Goal: Entertainment & Leisure: Browse casually

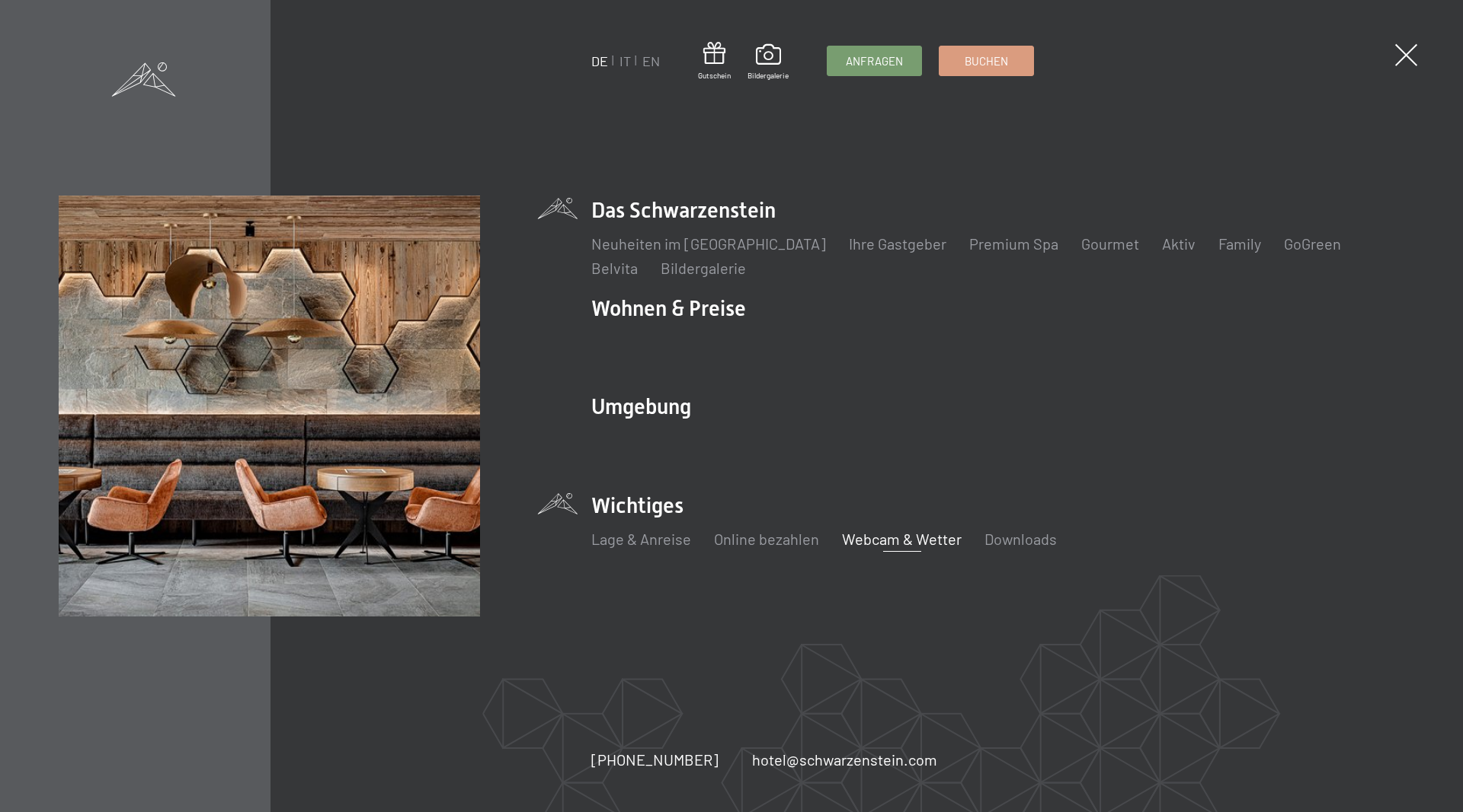
click at [920, 537] on link "Webcam & Wetter" at bounding box center [901, 539] width 120 height 18
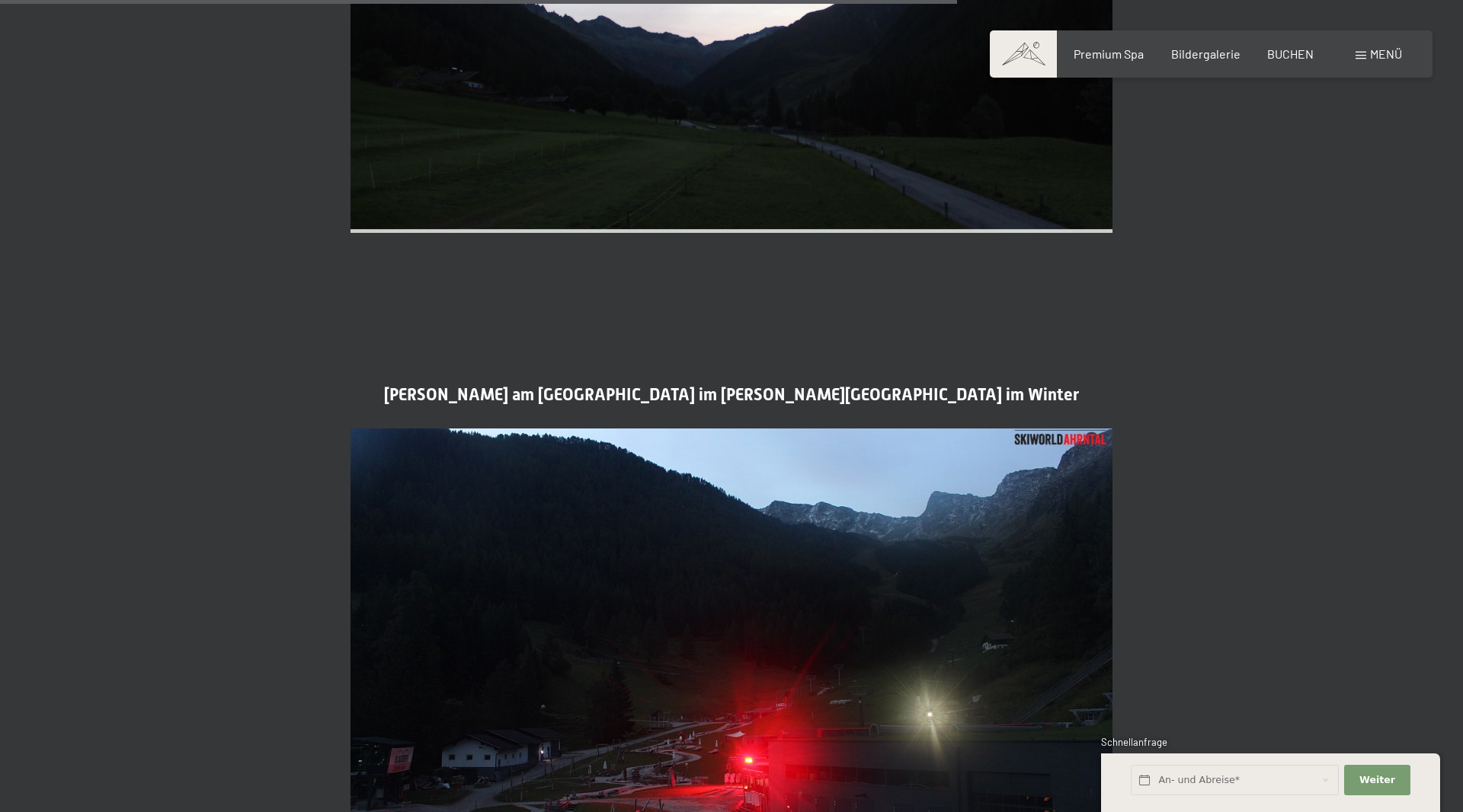
scroll to position [3029, 0]
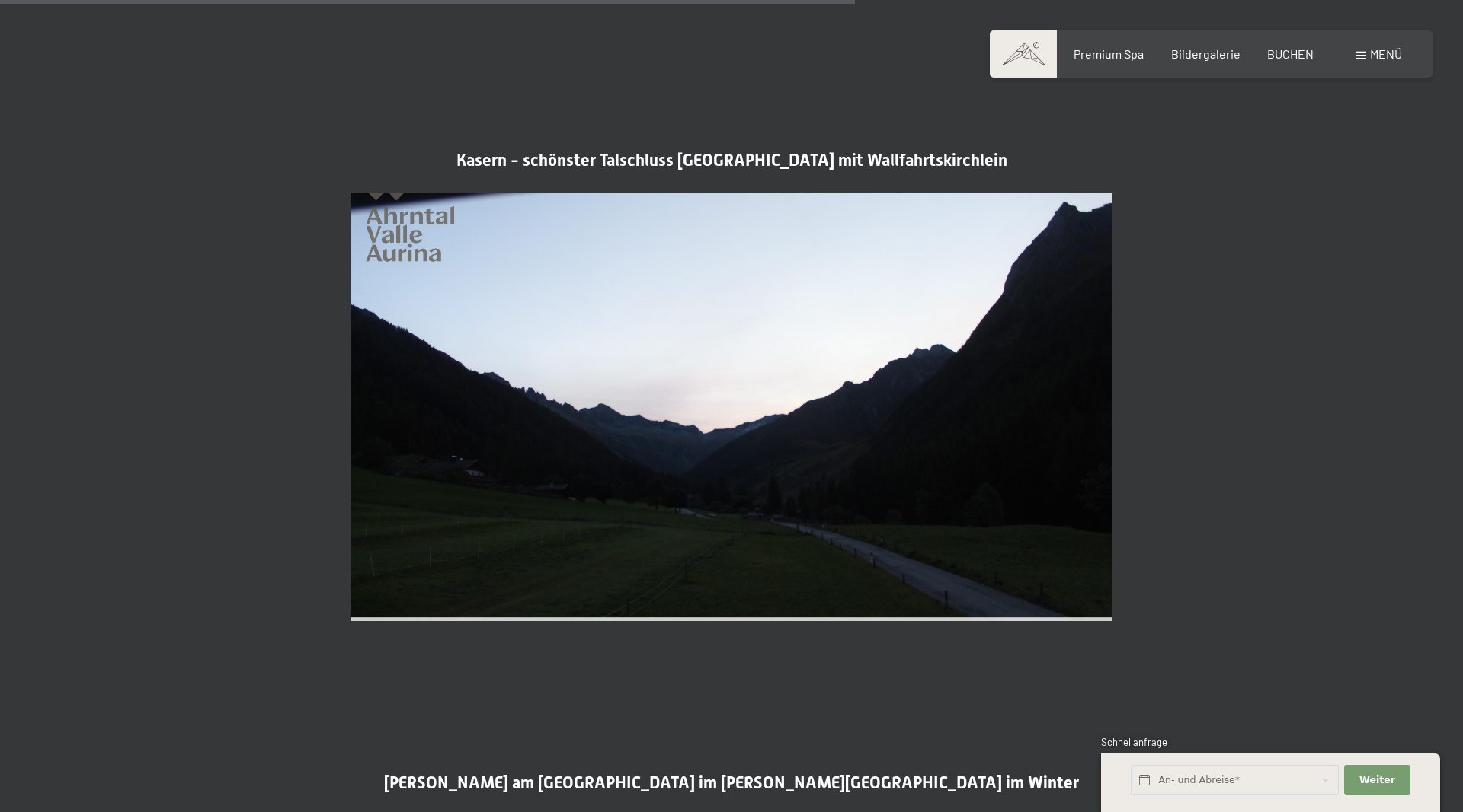
click at [1378, 52] on span "Menü" at bounding box center [1386, 53] width 32 height 15
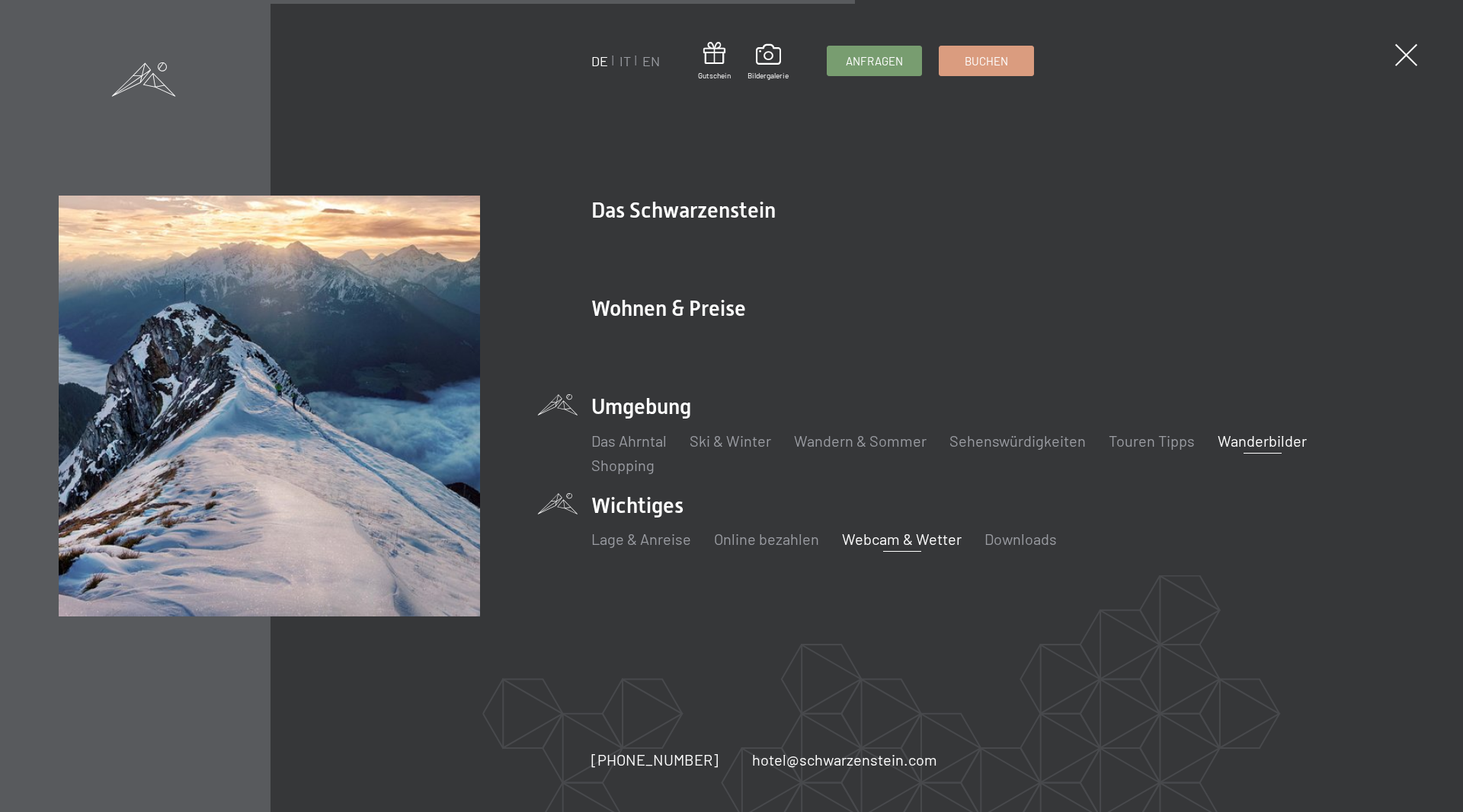
click at [1228, 444] on link "Wanderbilder" at bounding box center [1262, 440] width 89 height 18
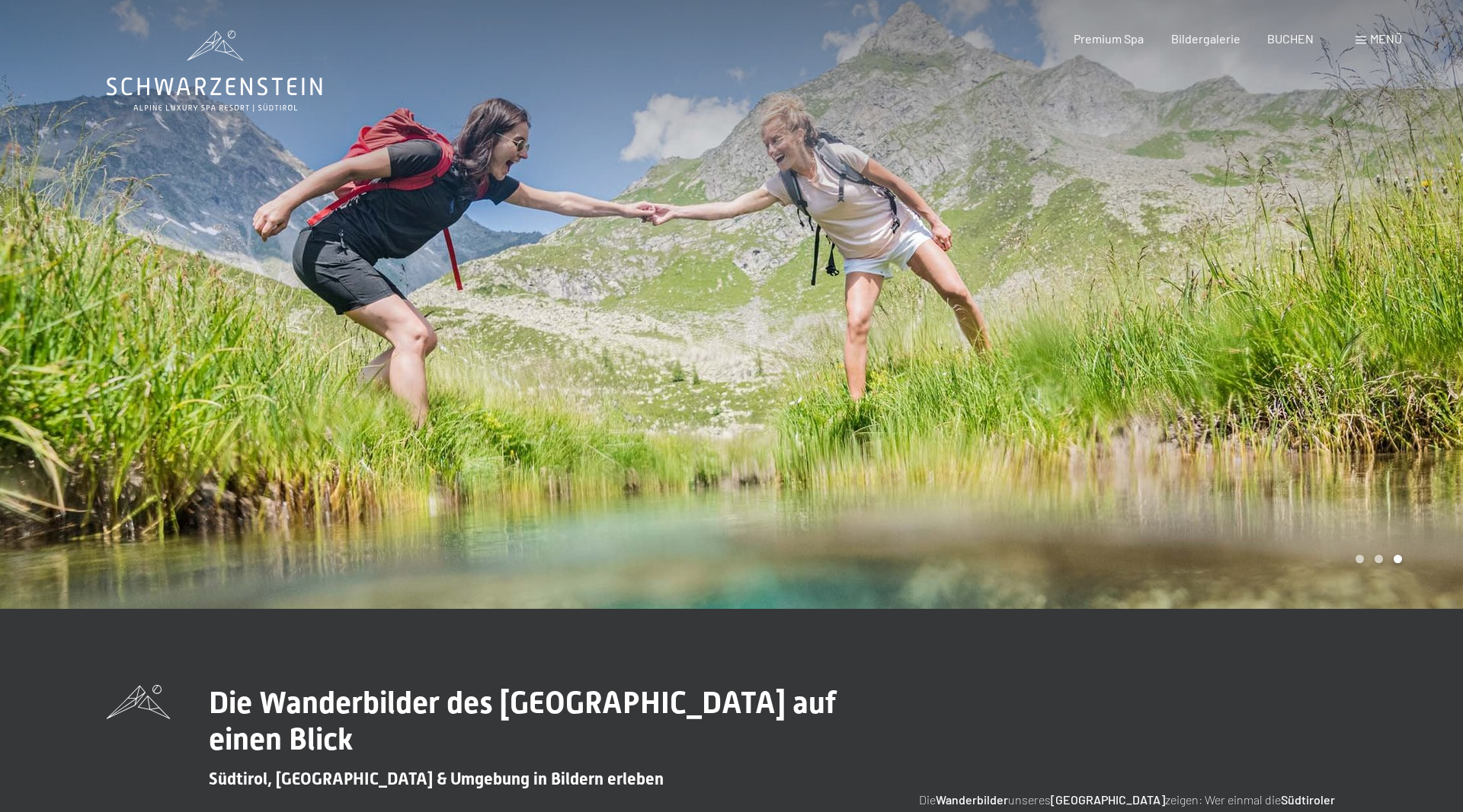
click at [1389, 165] on div at bounding box center [1096, 304] width 731 height 609
